Goal: Task Accomplishment & Management: Manage account settings

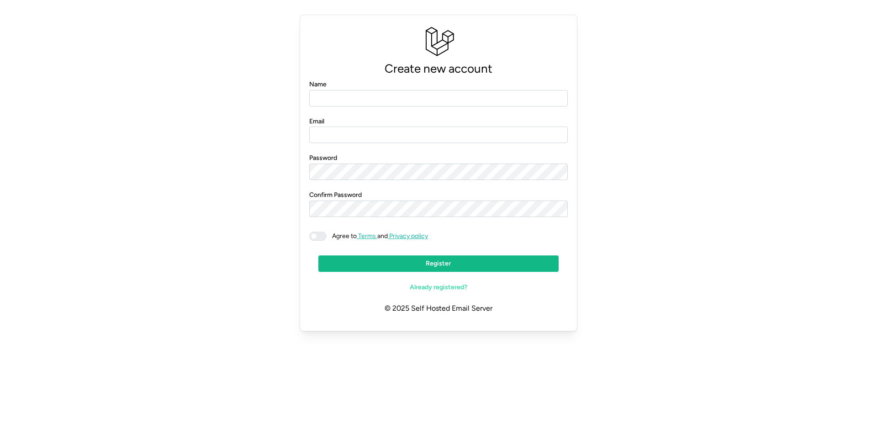
click at [437, 286] on span "Already registered?" at bounding box center [439, 288] width 58 height 16
click at [348, 100] on input "Name" at bounding box center [438, 98] width 259 height 16
type input "**********"
drag, startPoint x: 357, startPoint y: 129, endPoint x: 303, endPoint y: 128, distance: 53.9
click at [305, 128] on div "**********" at bounding box center [439, 173] width 278 height 317
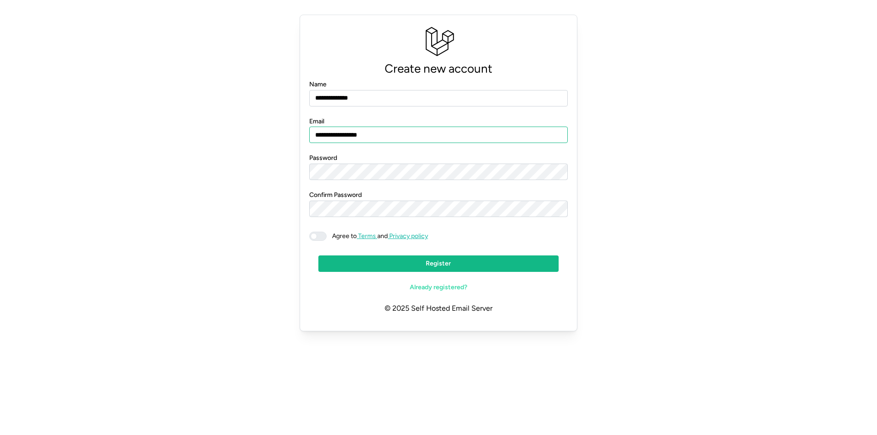
type input "**********"
click at [314, 239] on div at bounding box center [317, 236] width 17 height 9
click at [443, 268] on span "Register" at bounding box center [438, 264] width 25 height 16
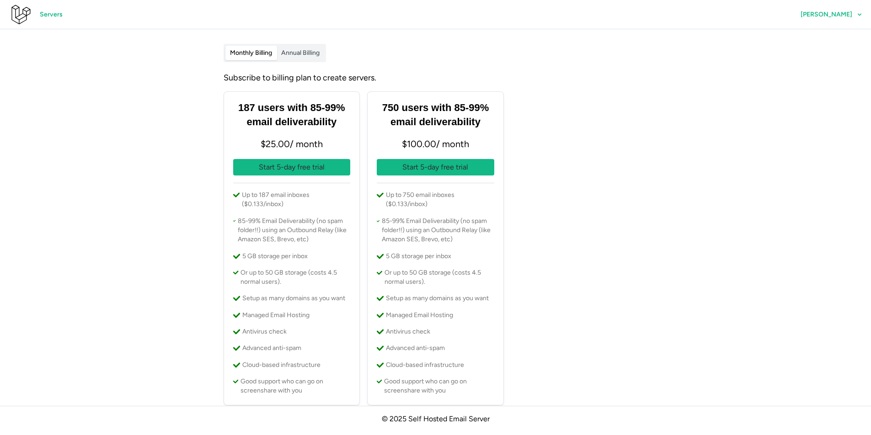
click at [834, 7] on span "Alberto Valero" at bounding box center [831, 15] width 62 height 16
click at [837, 33] on span "Profile" at bounding box center [839, 40] width 19 height 16
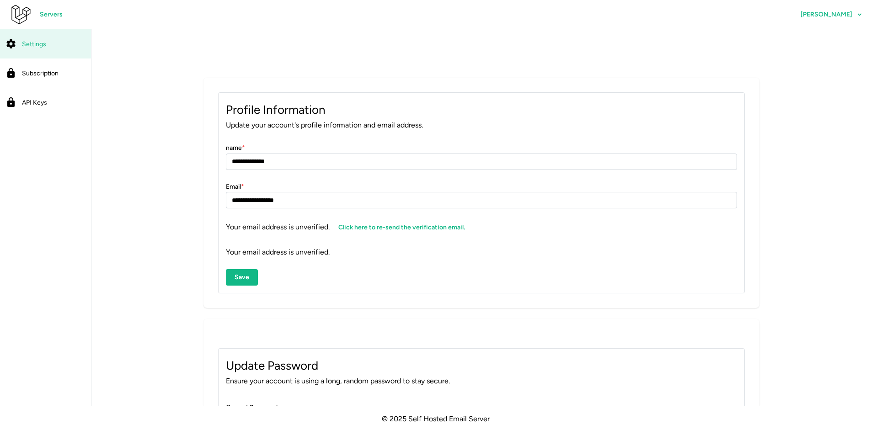
click at [41, 63] on link "Subscription" at bounding box center [45, 72] width 91 height 29
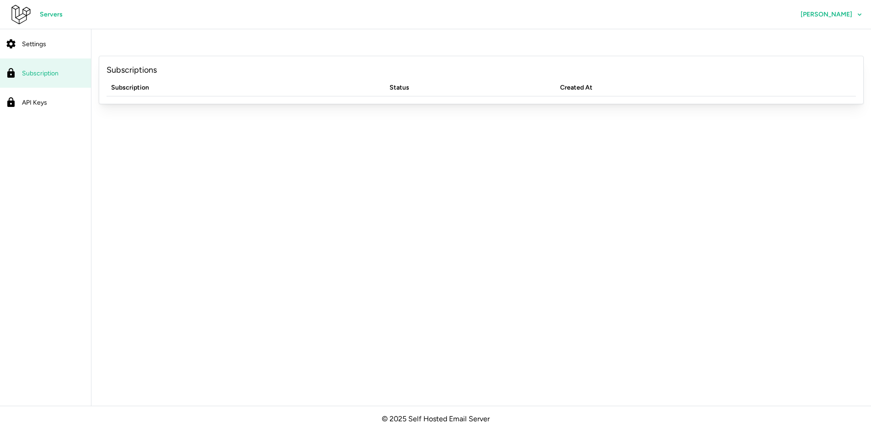
click at [50, 93] on link "API Keys" at bounding box center [45, 102] width 91 height 29
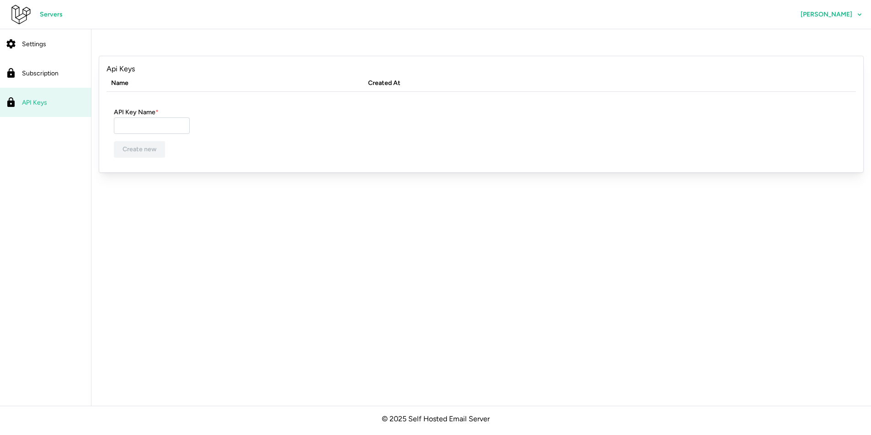
click at [47, 40] on div "Settings" at bounding box center [54, 43] width 64 height 11
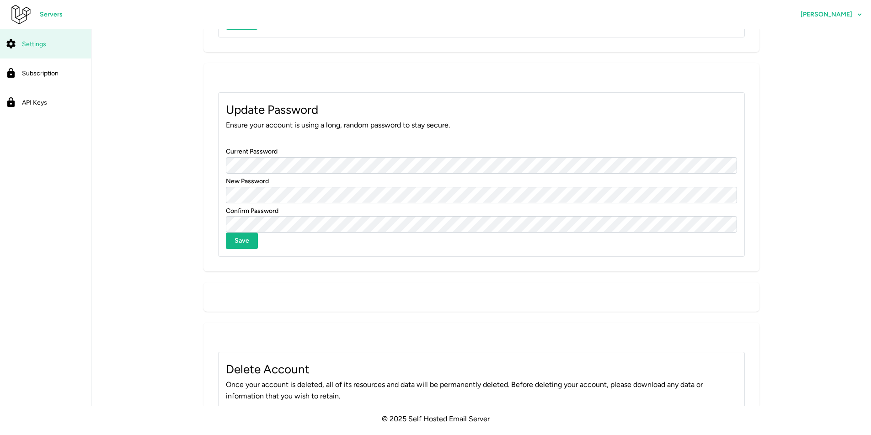
scroll to position [342, 0]
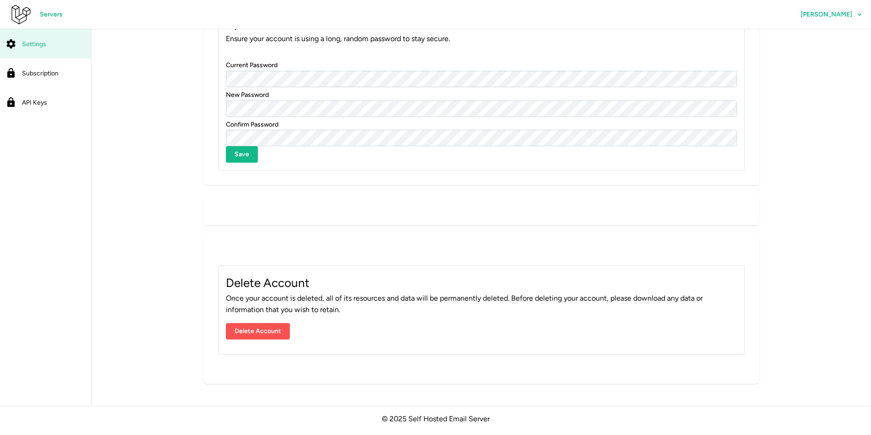
click at [49, 12] on span "Servers" at bounding box center [51, 15] width 23 height 16
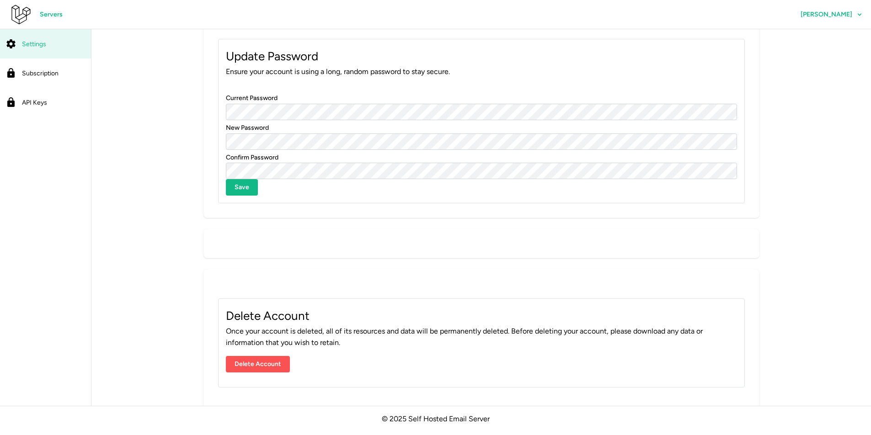
scroll to position [0, 0]
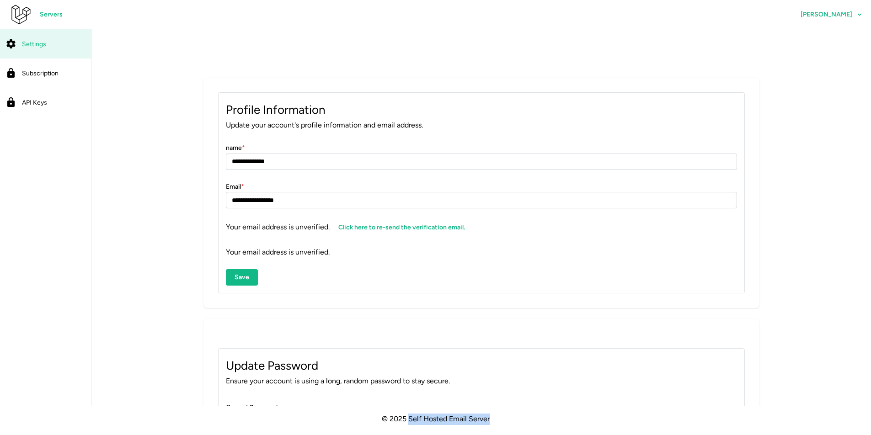
drag, startPoint x: 491, startPoint y: 421, endPoint x: 408, endPoint y: 414, distance: 83.0
click at [408, 414] on p "© 2025 Self Hosted Email Server" at bounding box center [435, 419] width 871 height 26
copy p "Self Hosted Email Server"
click at [846, 13] on span "Alberto Valero" at bounding box center [826, 14] width 52 height 6
click at [854, 59] on link "Log out" at bounding box center [840, 62] width 39 height 16
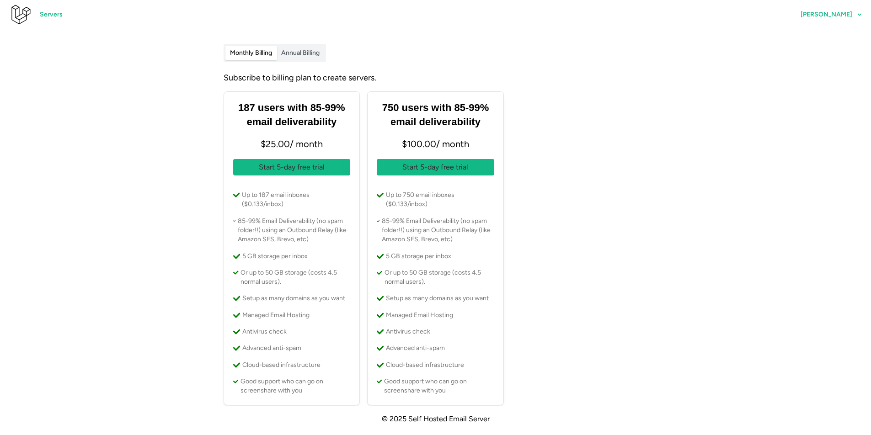
click at [306, 166] on p "Start 5-day free trial" at bounding box center [292, 167] width 66 height 11
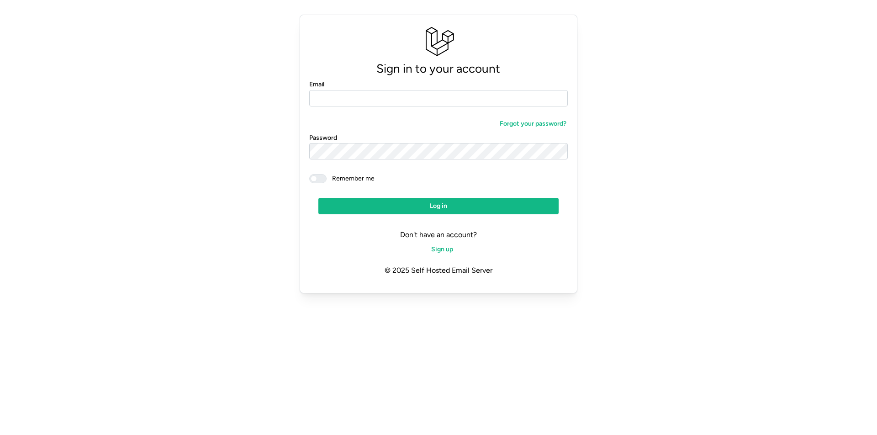
click at [663, 204] on div "Sign in to your account Email Forgot your password? Password Remember me Log in…" at bounding box center [439, 154] width 856 height 286
click at [411, 173] on form "Email Forgot your password? Password Remember me Log in" at bounding box center [438, 147] width 259 height 136
